Goal: Task Accomplishment & Management: Use online tool/utility

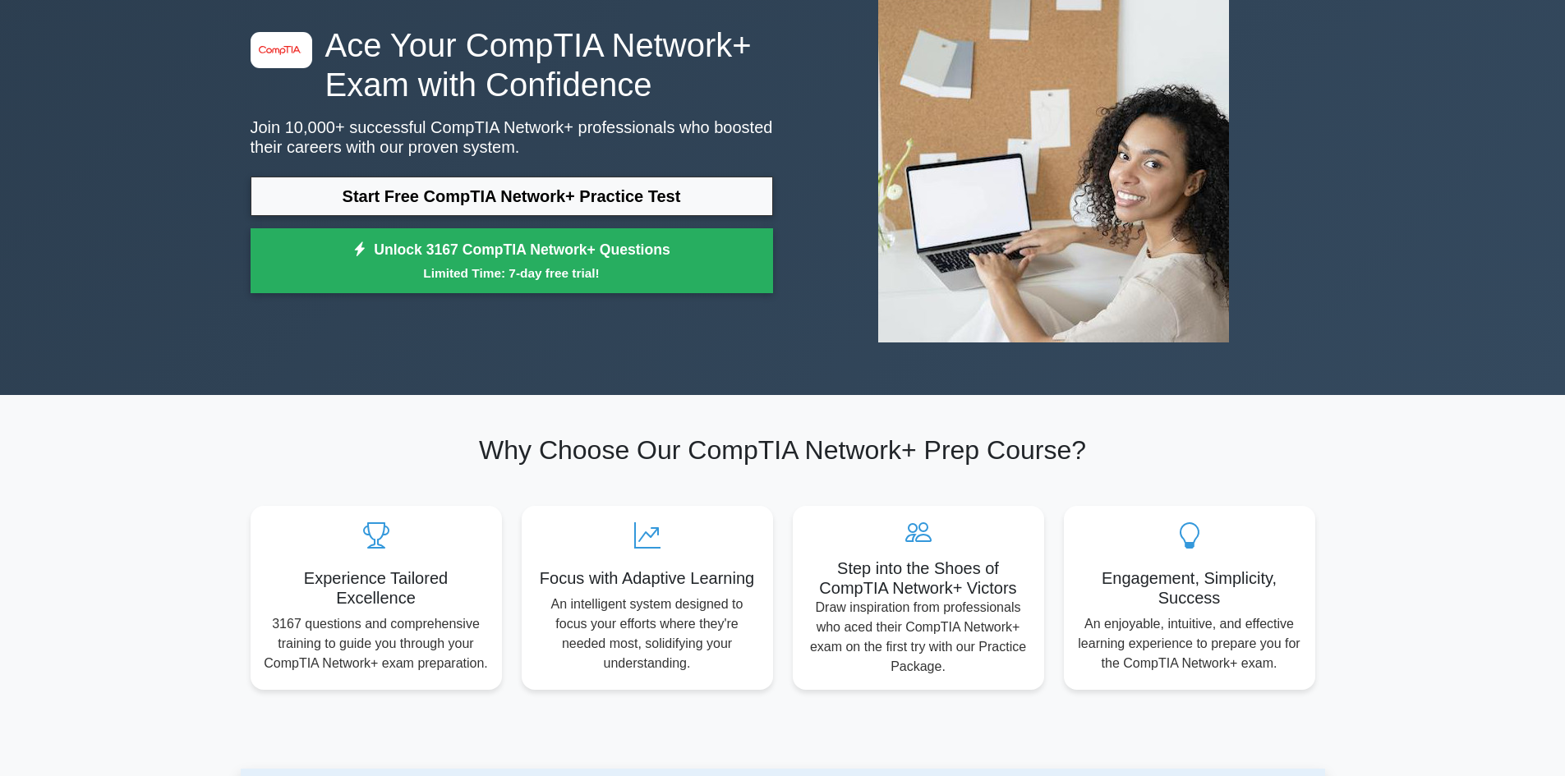
scroll to position [164, 0]
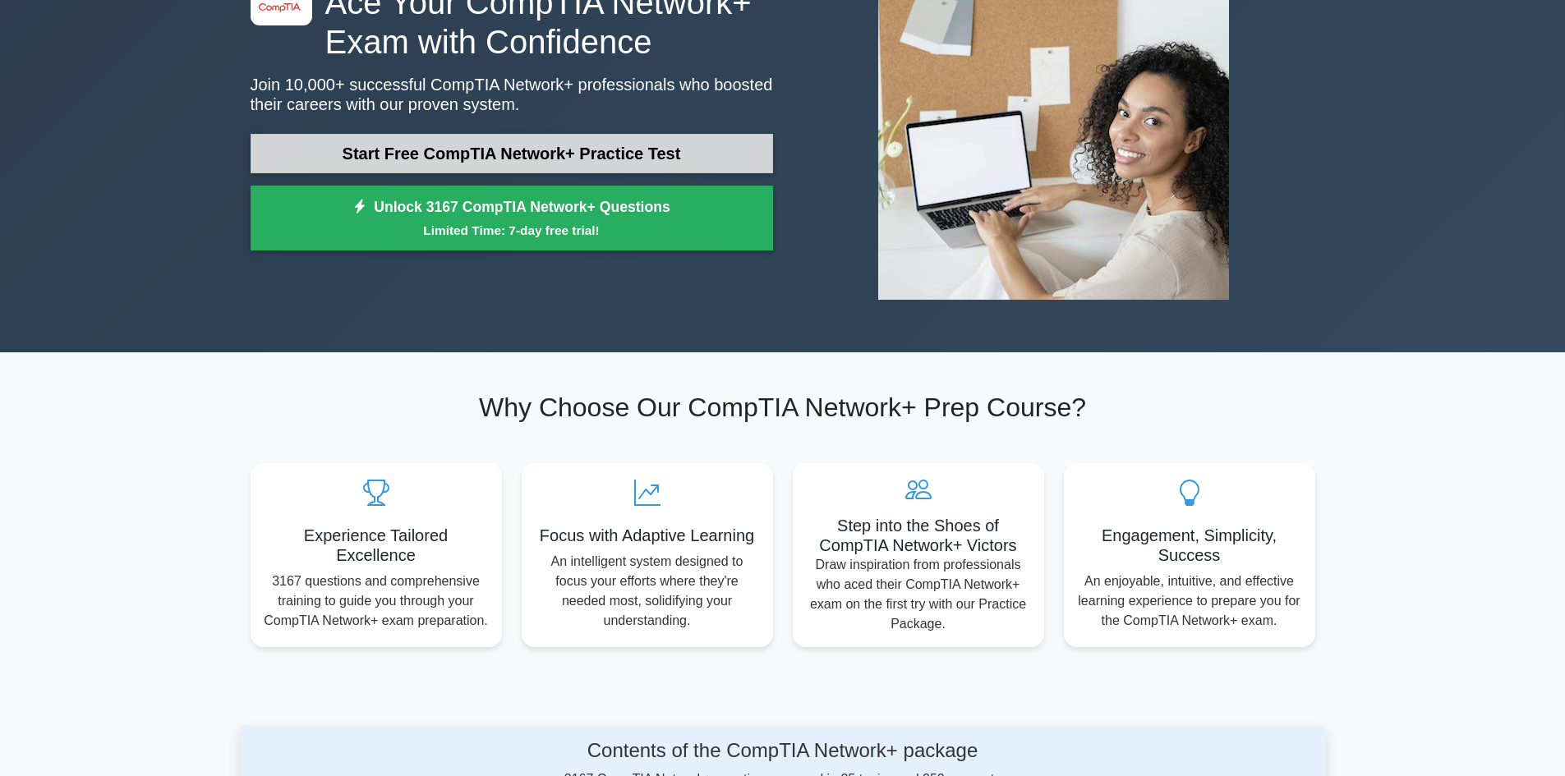
click at [482, 151] on link "Start Free CompTIA Network+ Practice Test" at bounding box center [512, 153] width 523 height 39
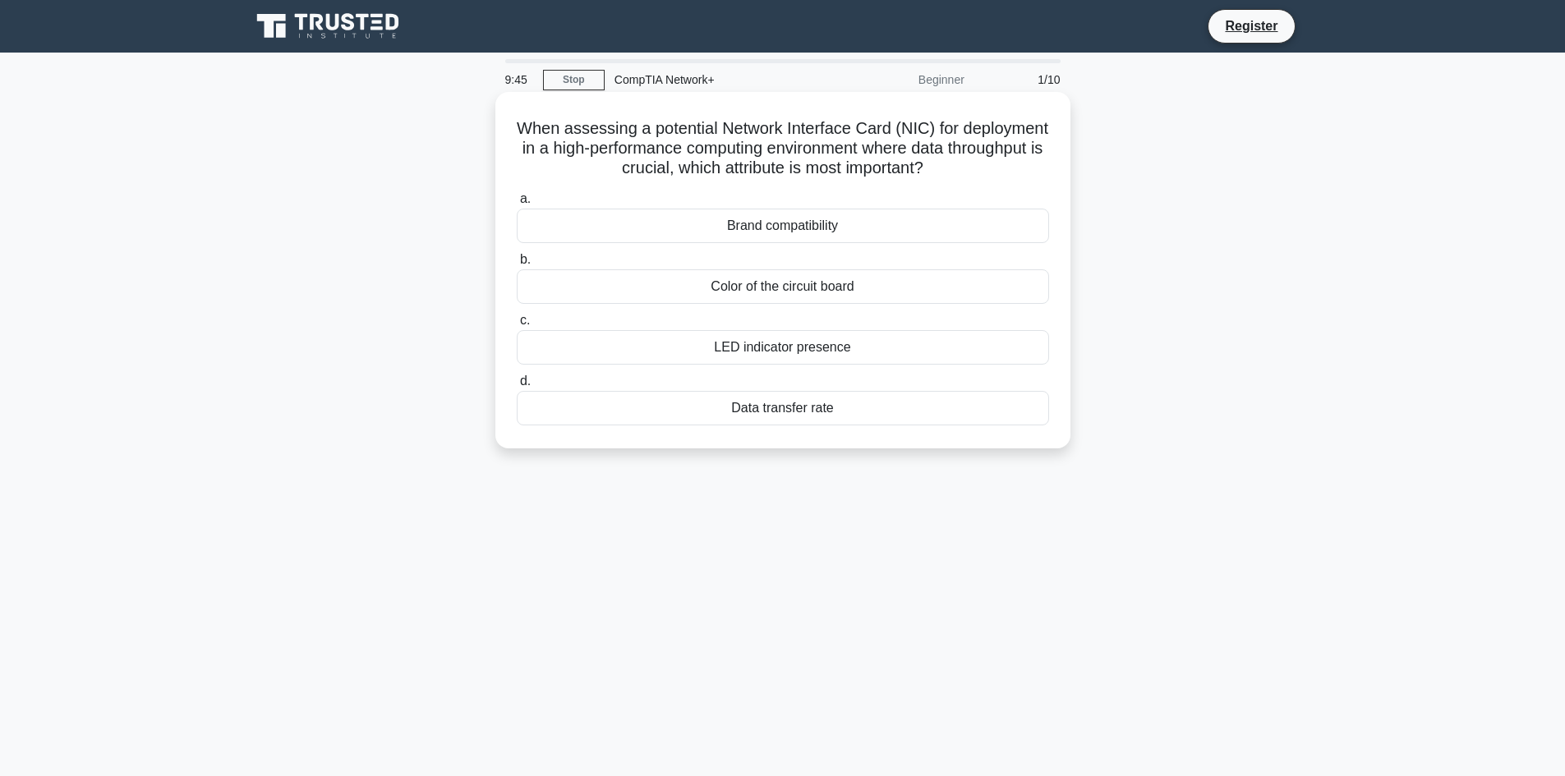
click at [785, 234] on div "Brand compatibility" at bounding box center [783, 226] width 532 height 35
click at [517, 205] on input "a. Brand compatibility" at bounding box center [517, 199] width 0 height 11
